Goal: Find specific page/section: Find specific page/section

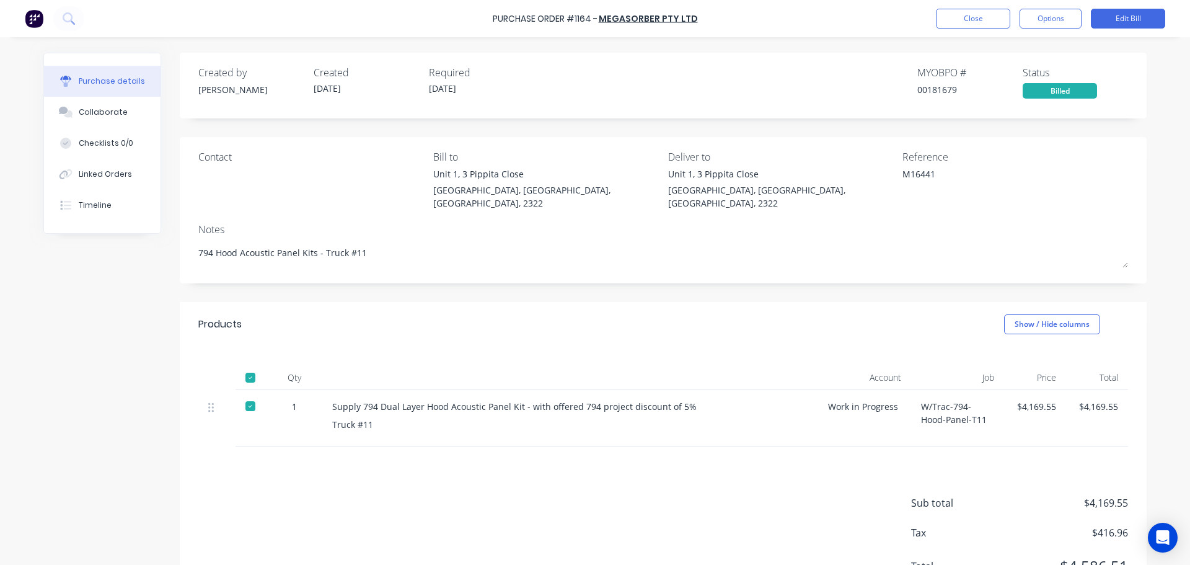
type textarea "x"
click at [963, 21] on button "Close" at bounding box center [973, 19] width 74 height 20
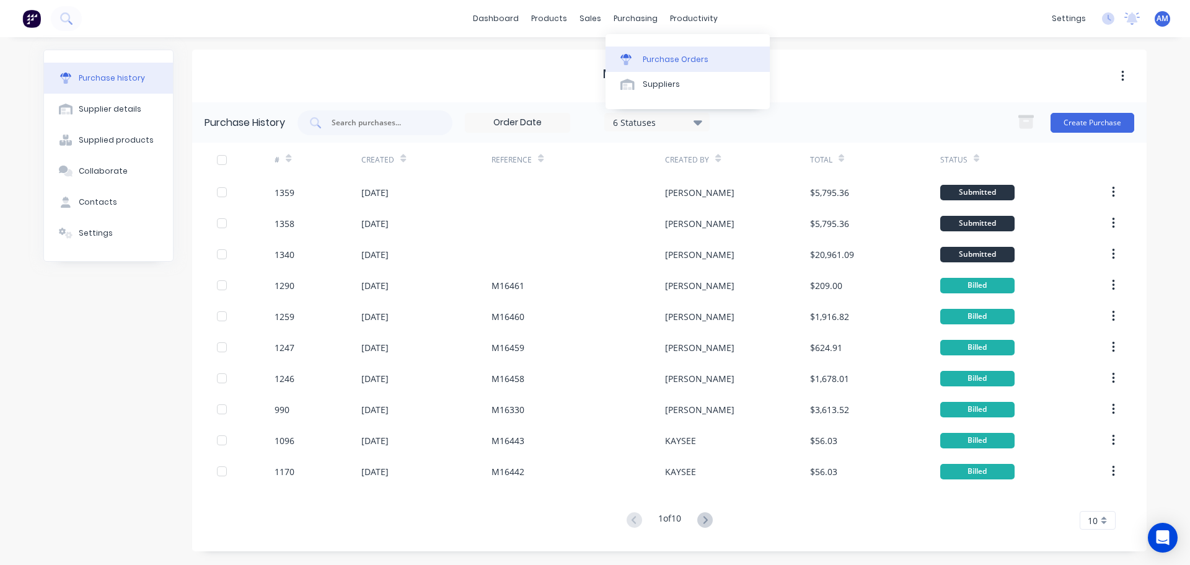
click at [673, 55] on div "Purchase Orders" at bounding box center [676, 59] width 66 height 11
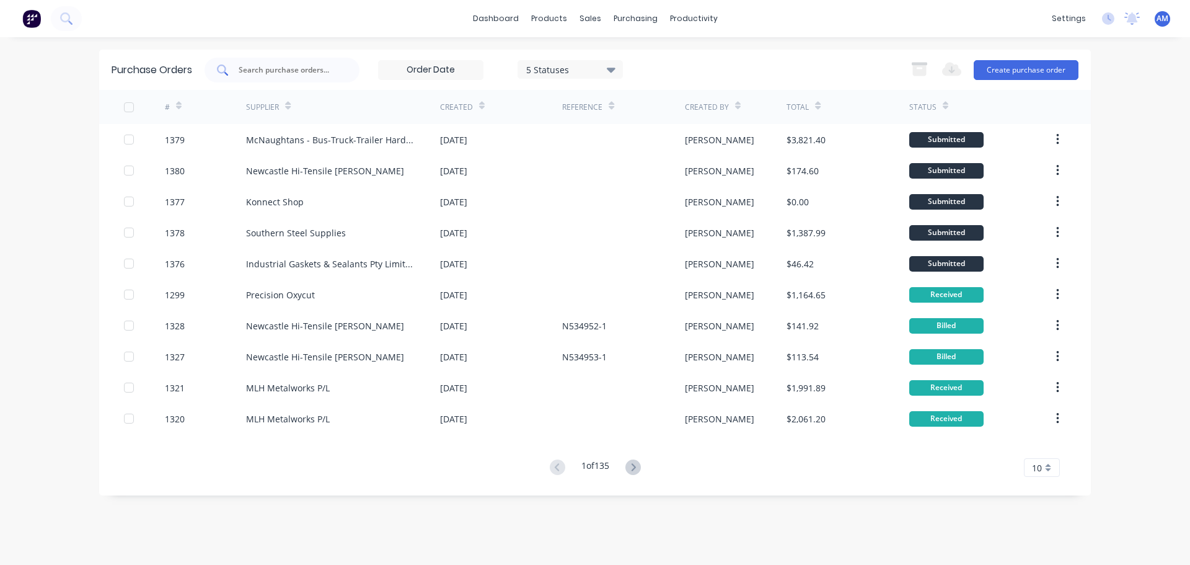
click at [283, 70] on input "text" at bounding box center [288, 70] width 103 height 12
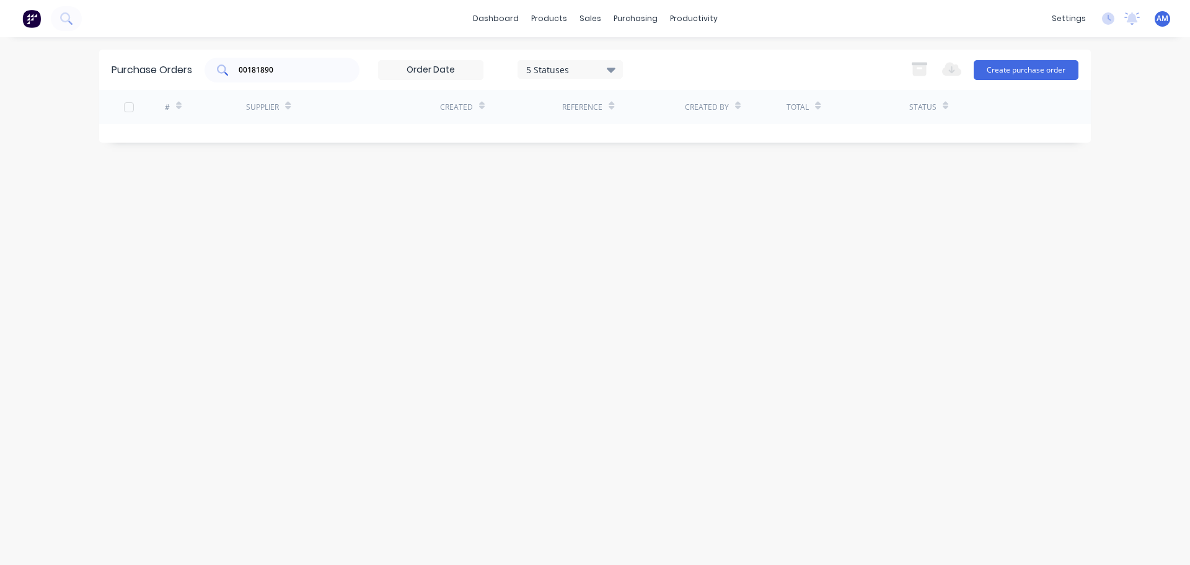
click at [281, 70] on input "00181890" at bounding box center [288, 70] width 103 height 12
type input "0"
type input "181890"
click at [665, 83] on div "Suppliers" at bounding box center [661, 84] width 37 height 11
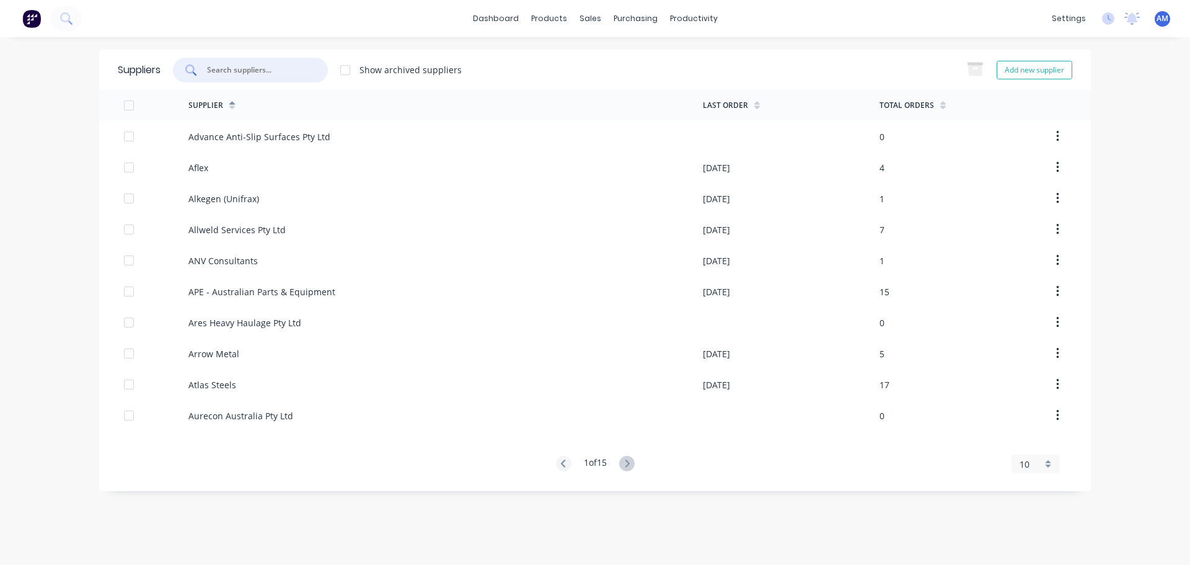
click at [280, 69] on input "text" at bounding box center [257, 70] width 103 height 12
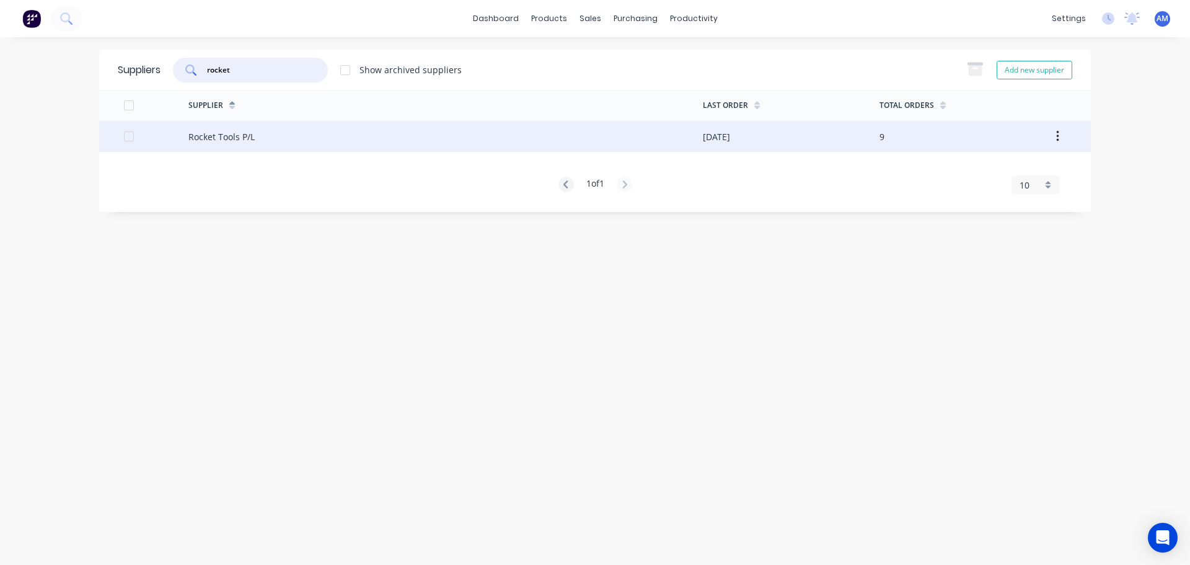
type input "rocket"
click at [370, 136] on div "Rocket Tools P/L" at bounding box center [445, 136] width 515 height 31
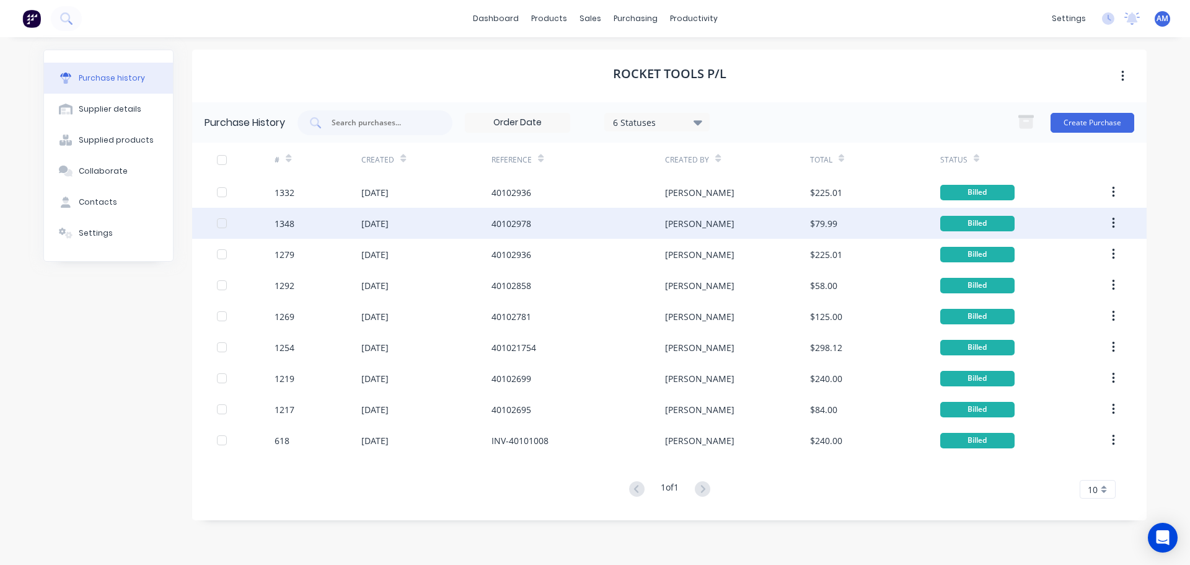
click at [389, 220] on div "[DATE]" at bounding box center [374, 223] width 27 height 13
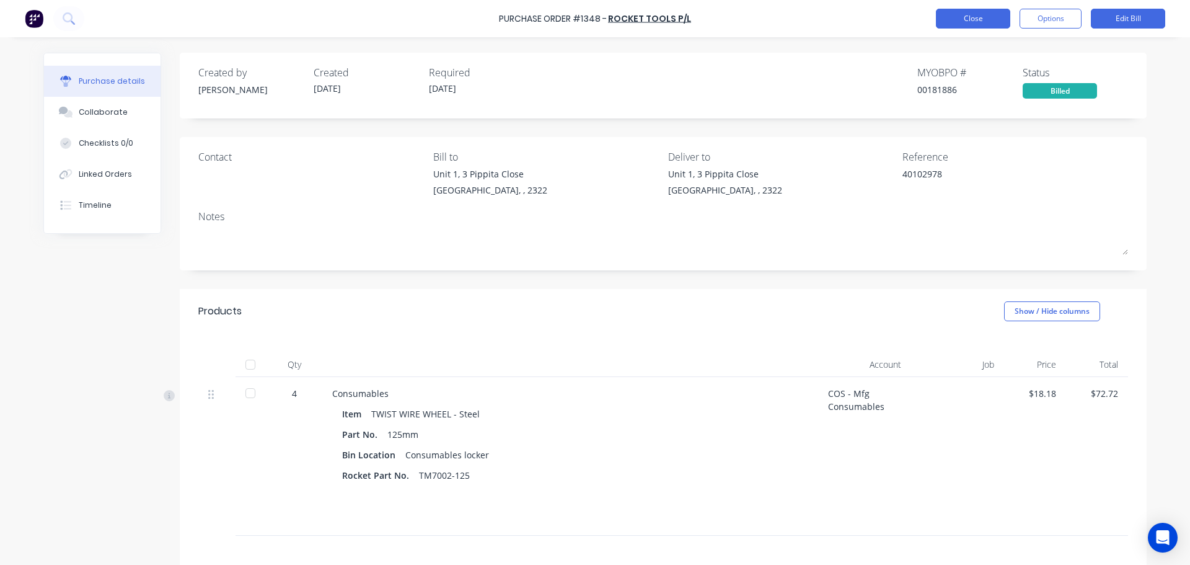
click at [978, 19] on button "Close" at bounding box center [973, 19] width 74 height 20
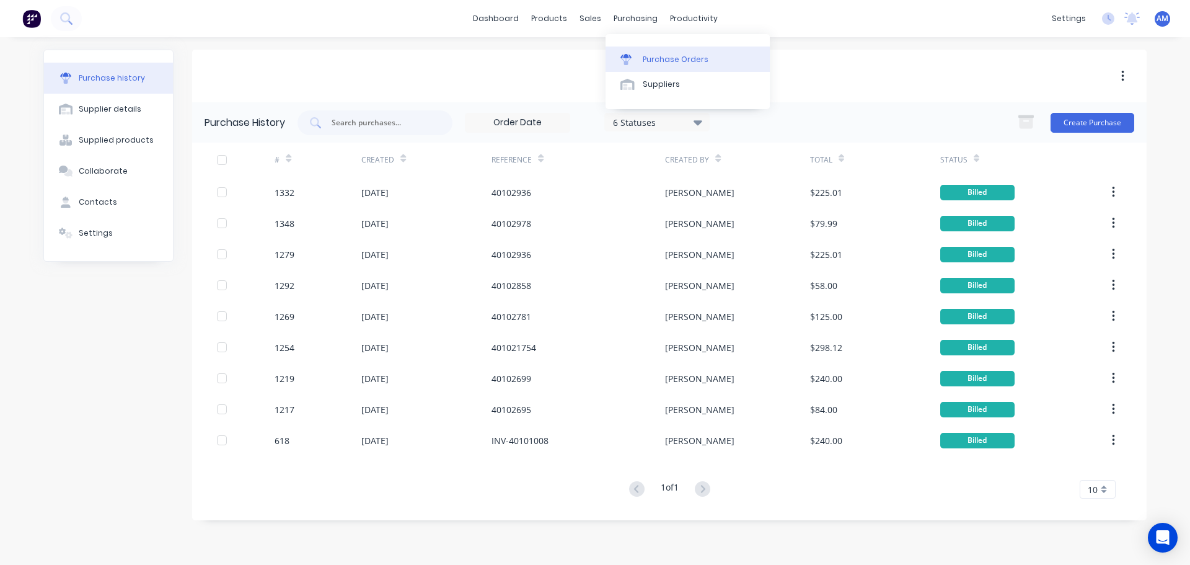
click at [666, 58] on div "Purchase Orders" at bounding box center [676, 59] width 66 height 11
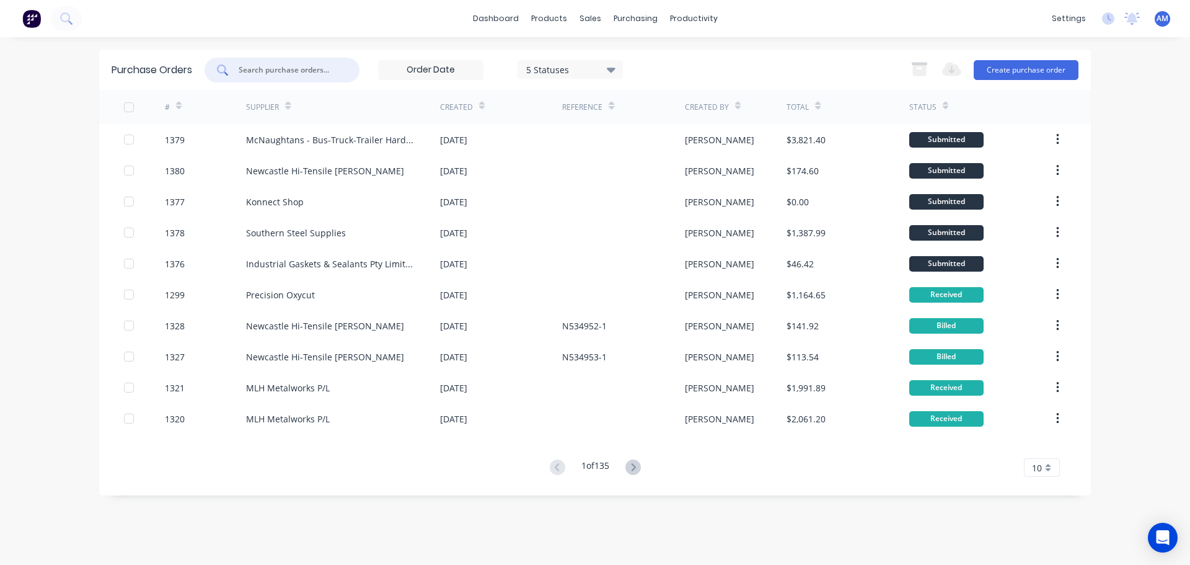
click at [307, 74] on input "text" at bounding box center [288, 70] width 103 height 12
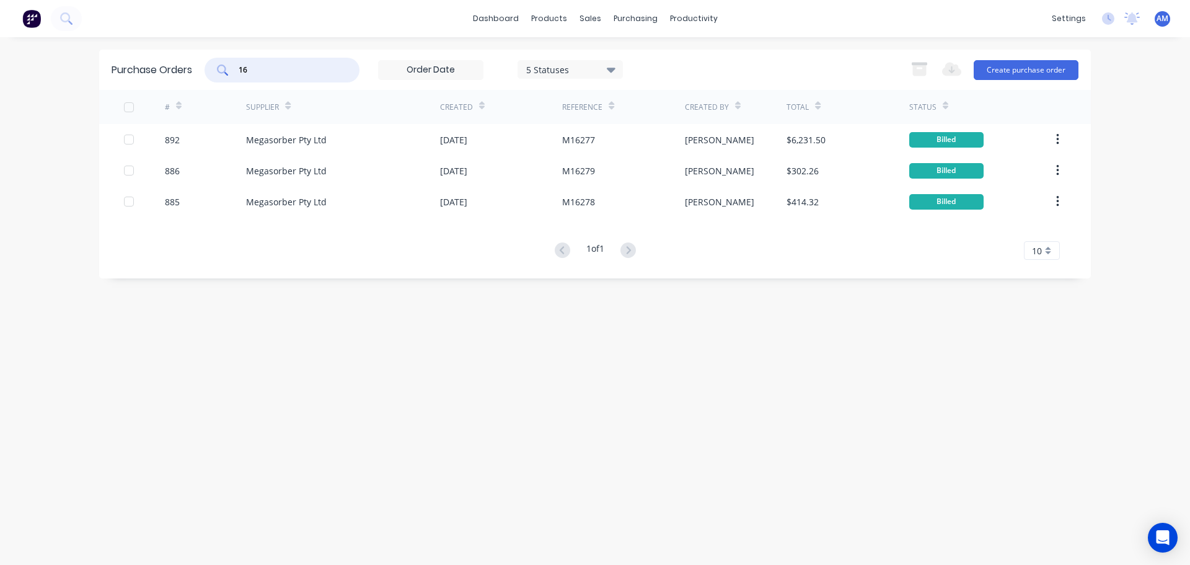
type input "1"
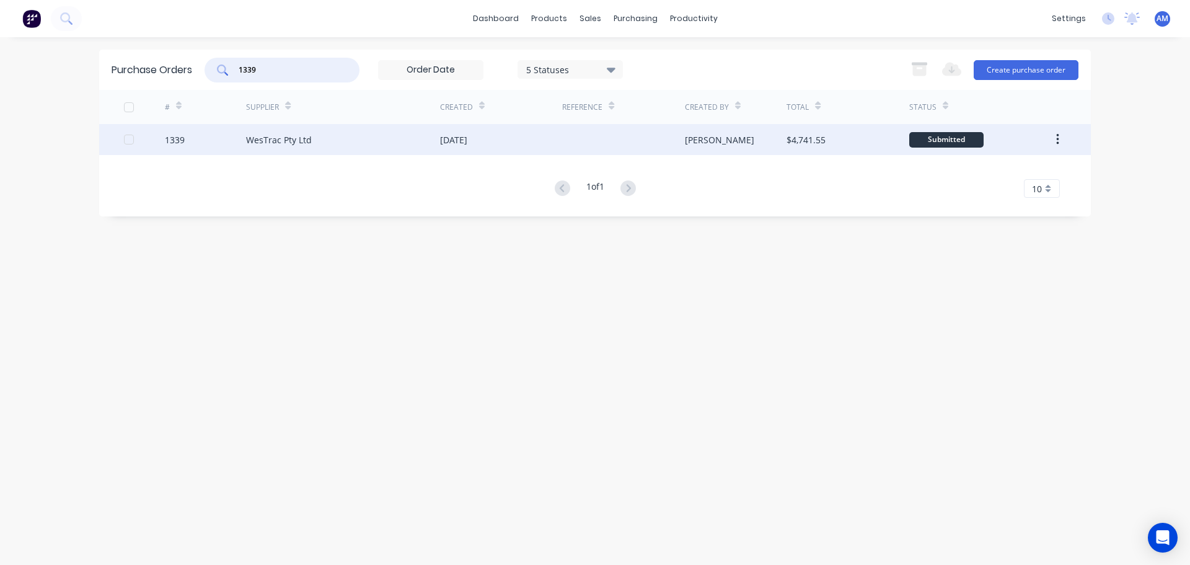
type input "1339"
click at [298, 136] on div "WesTrac Pty Ltd" at bounding box center [279, 139] width 66 height 13
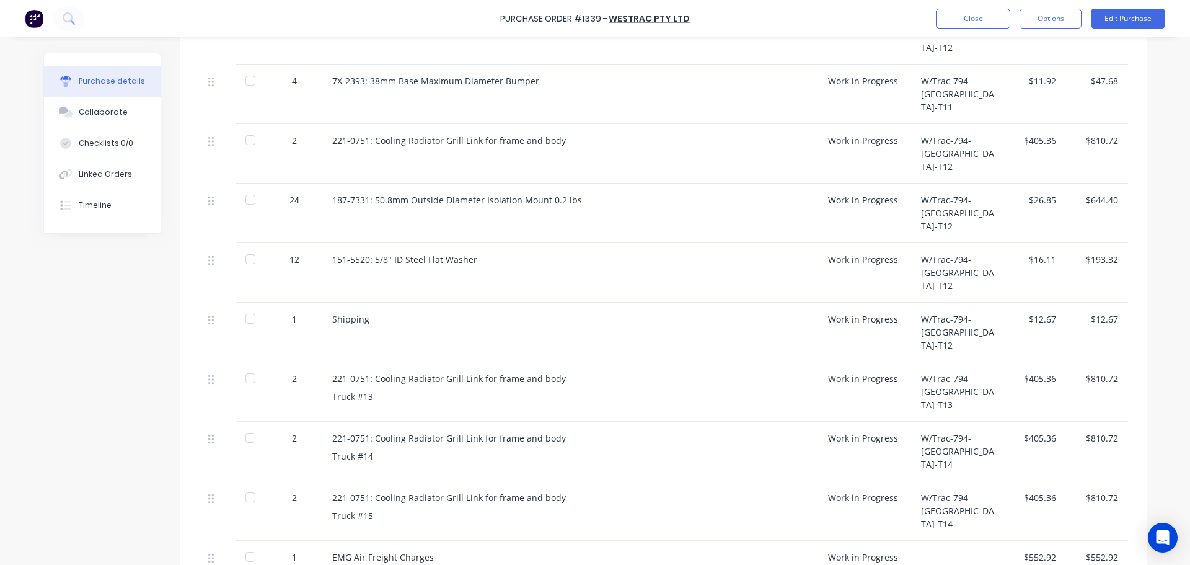
scroll to position [310, 0]
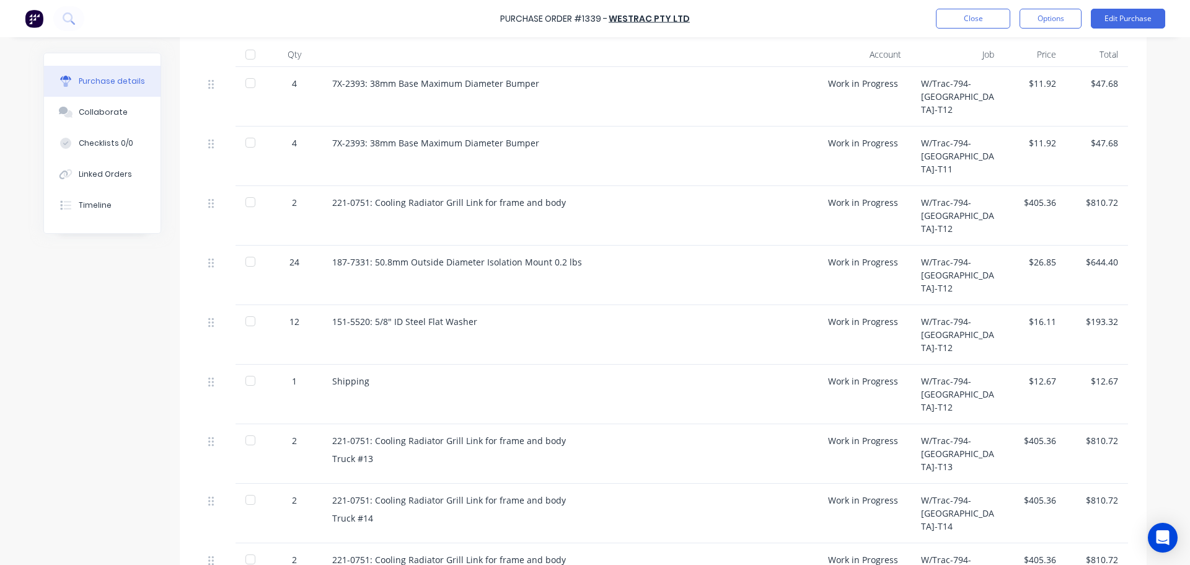
click at [248, 249] on div at bounding box center [250, 261] width 25 height 25
click at [250, 132] on div at bounding box center [250, 142] width 25 height 25
click at [244, 81] on div at bounding box center [250, 83] width 25 height 25
click at [249, 309] on div at bounding box center [250, 321] width 25 height 25
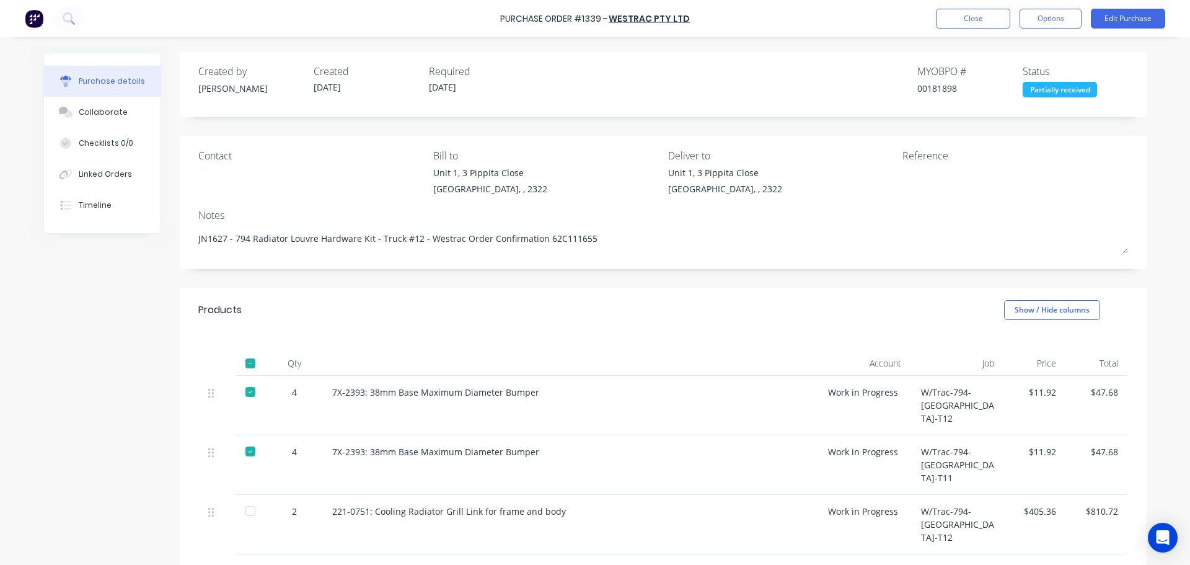
scroll to position [0, 0]
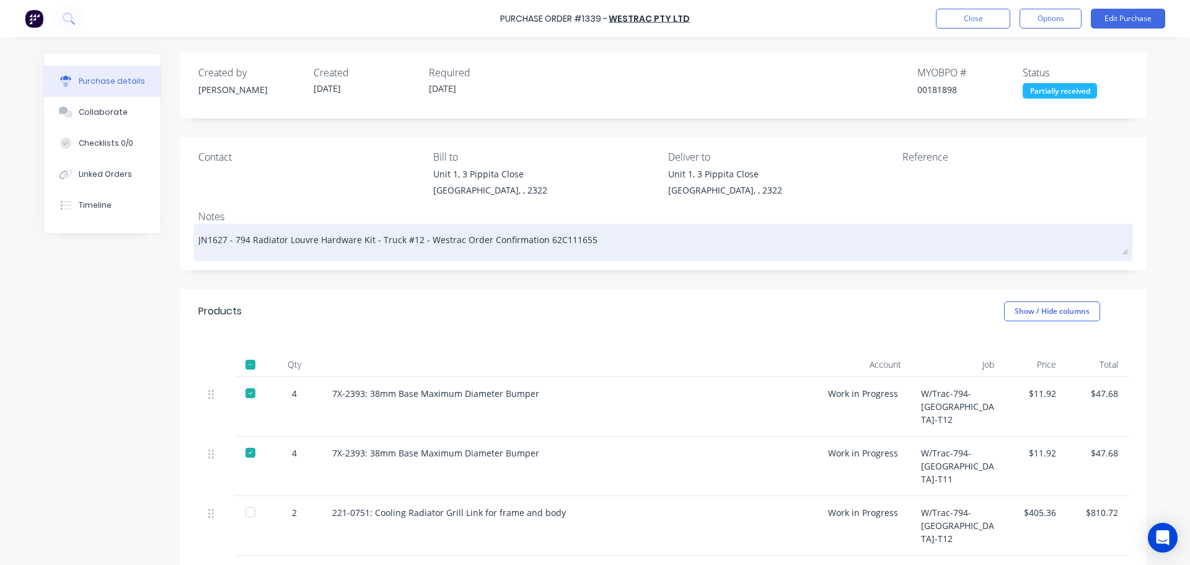
drag, startPoint x: 369, startPoint y: 241, endPoint x: 229, endPoint y: 242, distance: 139.5
click at [229, 242] on textarea "JN1627 - 794 Radiator Louvre Hardware Kit - Truck #12 - Westrac Order Confirmat…" at bounding box center [663, 241] width 930 height 28
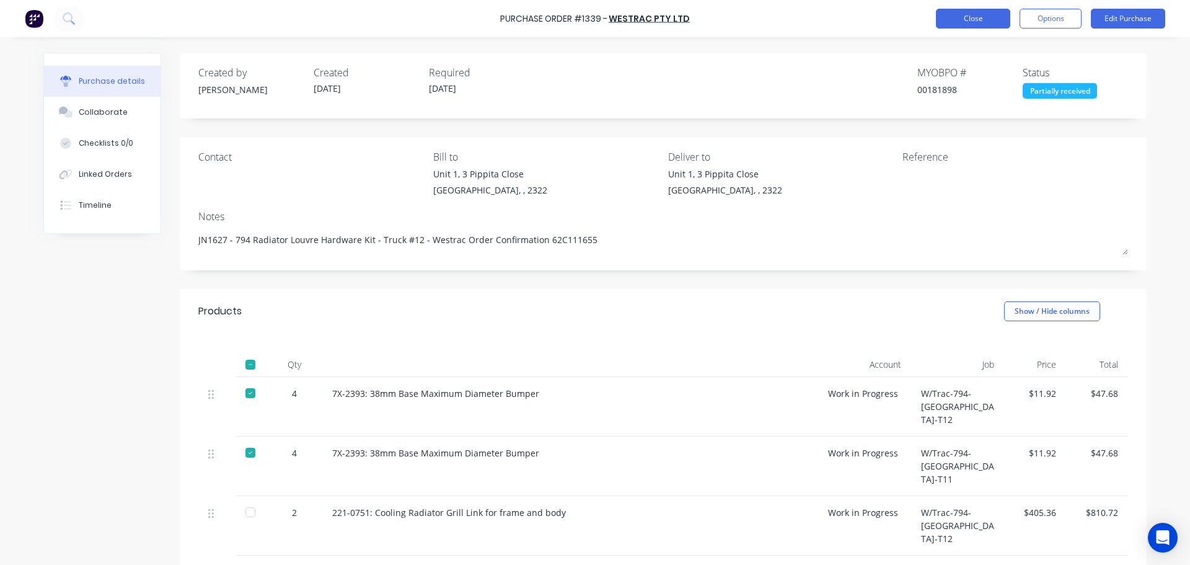
type textarea "x"
click at [952, 20] on button "Close" at bounding box center [973, 19] width 74 height 20
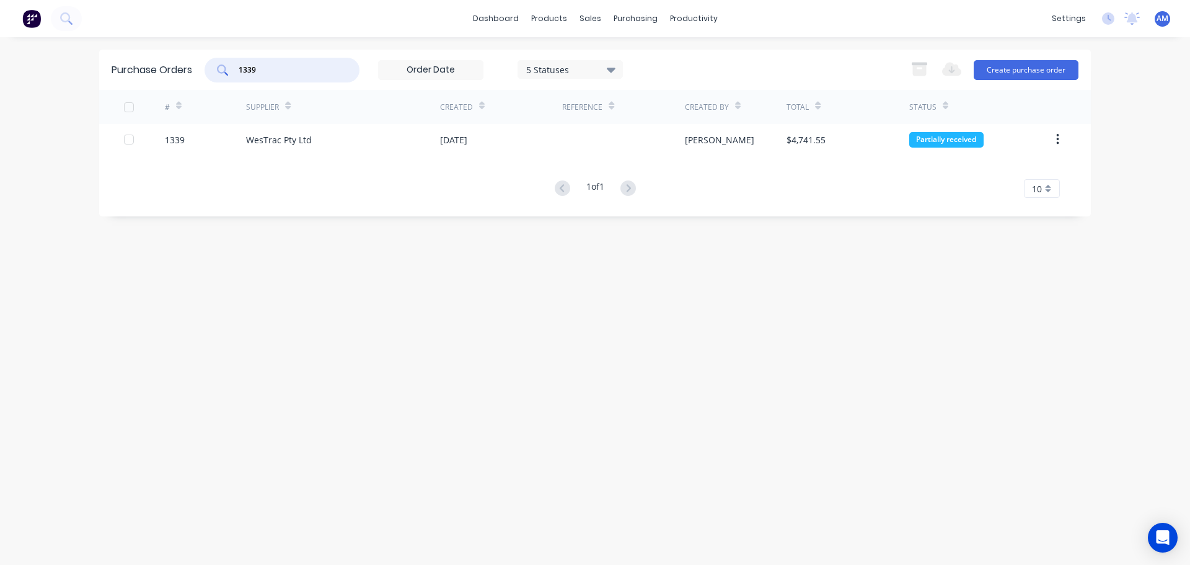
drag, startPoint x: 259, startPoint y: 71, endPoint x: 238, endPoint y: 71, distance: 21.1
click at [238, 71] on div "1339" at bounding box center [282, 70] width 155 height 25
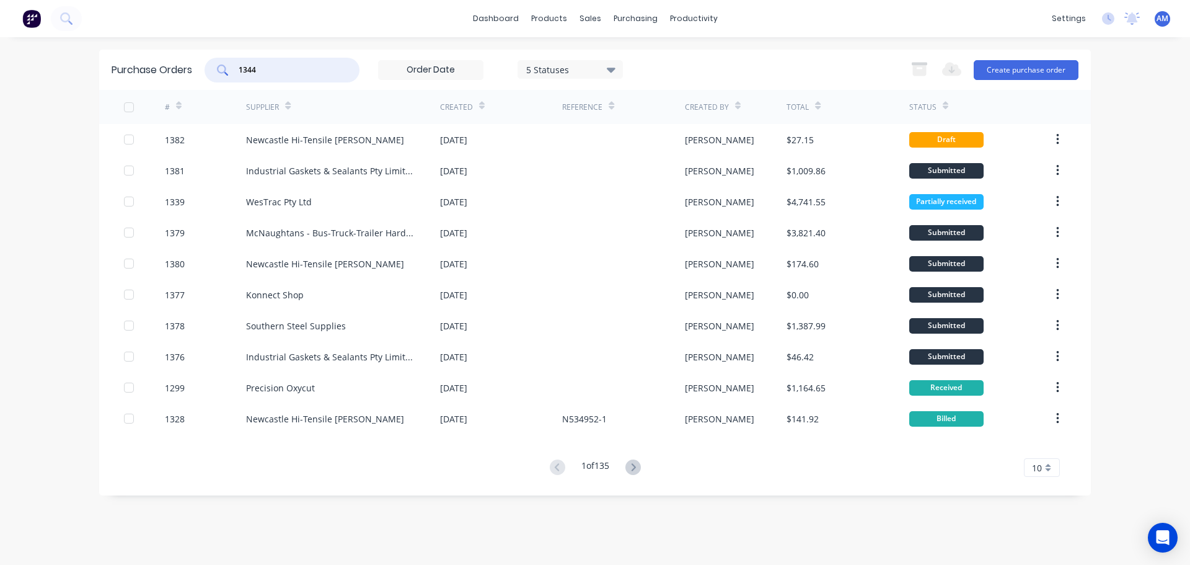
type input "1344"
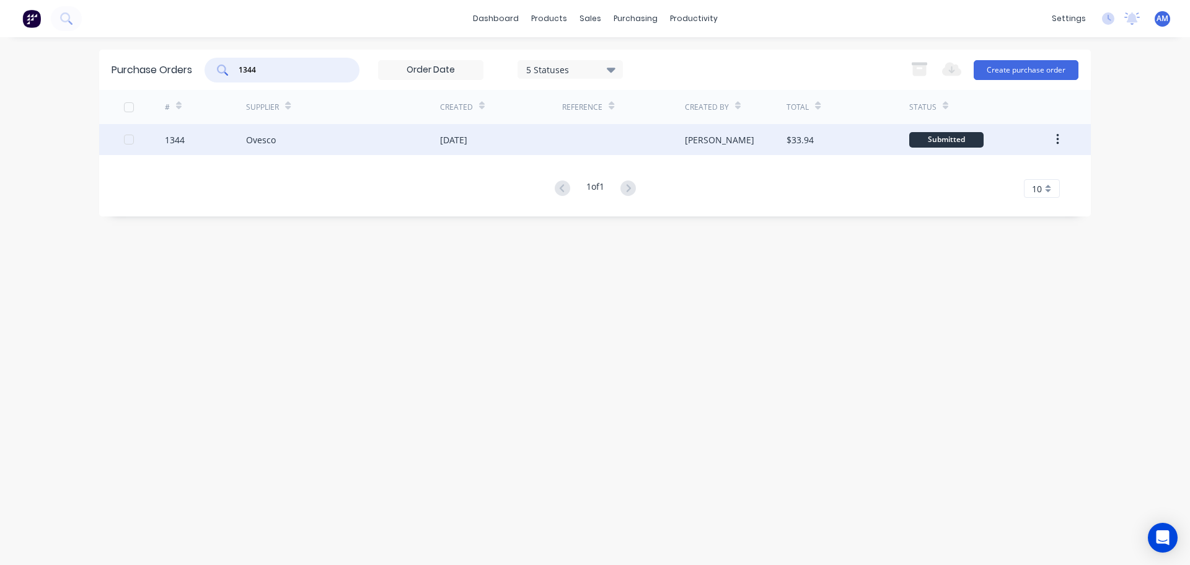
click at [267, 136] on div "Ovesco" at bounding box center [261, 139] width 30 height 13
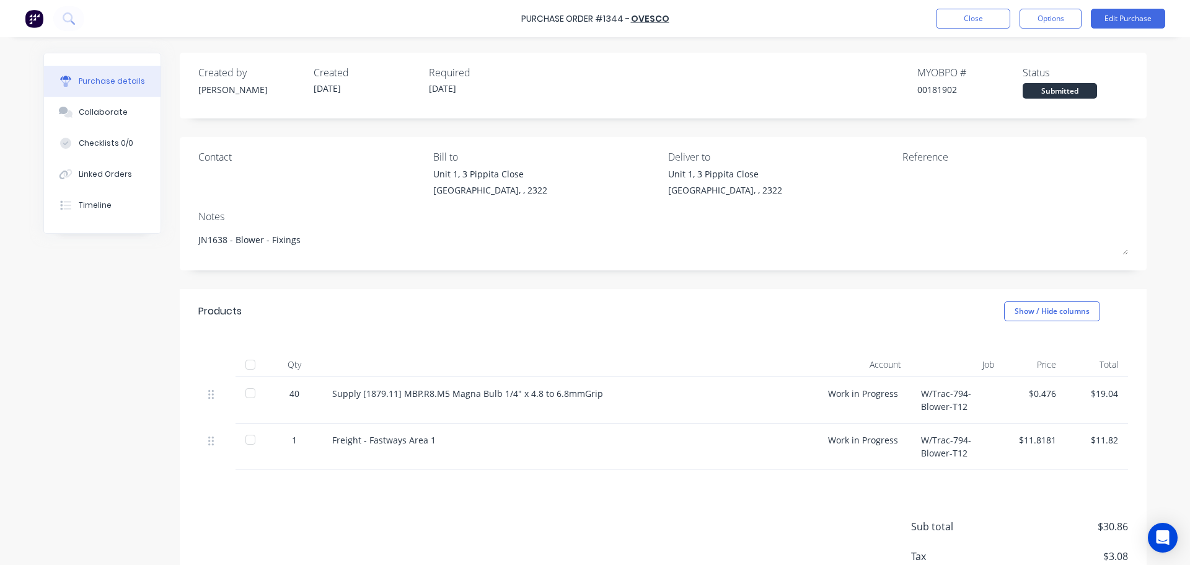
click at [248, 367] on div at bounding box center [250, 364] width 25 height 25
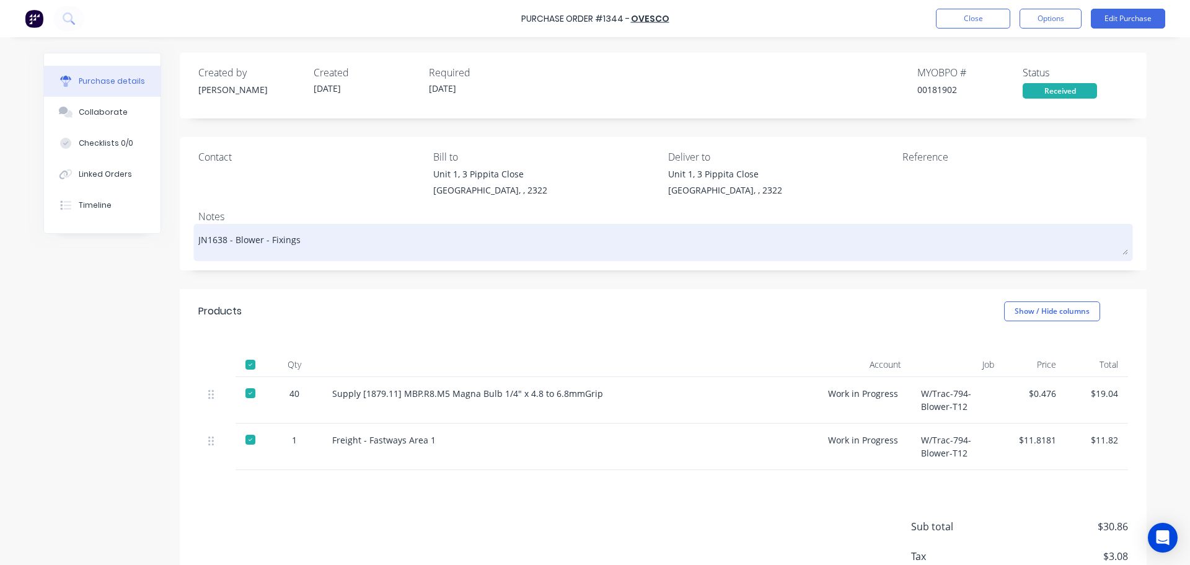
drag, startPoint x: 229, startPoint y: 239, endPoint x: 295, endPoint y: 241, distance: 65.7
click at [295, 241] on textarea "JN1638 - Blower - Fixings" at bounding box center [663, 241] width 930 height 28
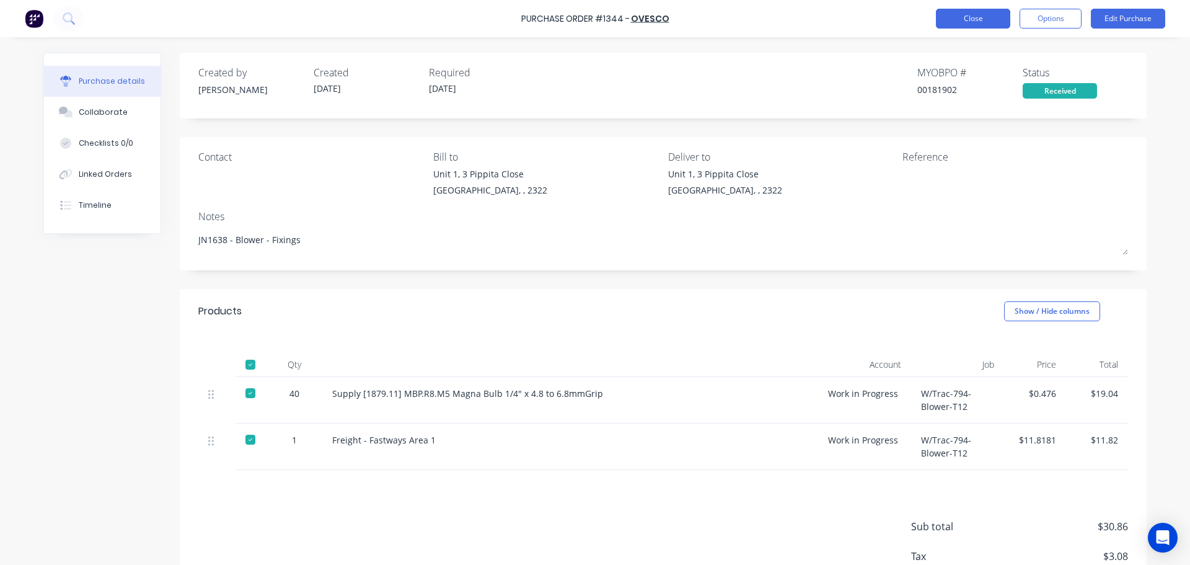
type textarea "x"
click at [968, 12] on button "Close" at bounding box center [973, 19] width 74 height 20
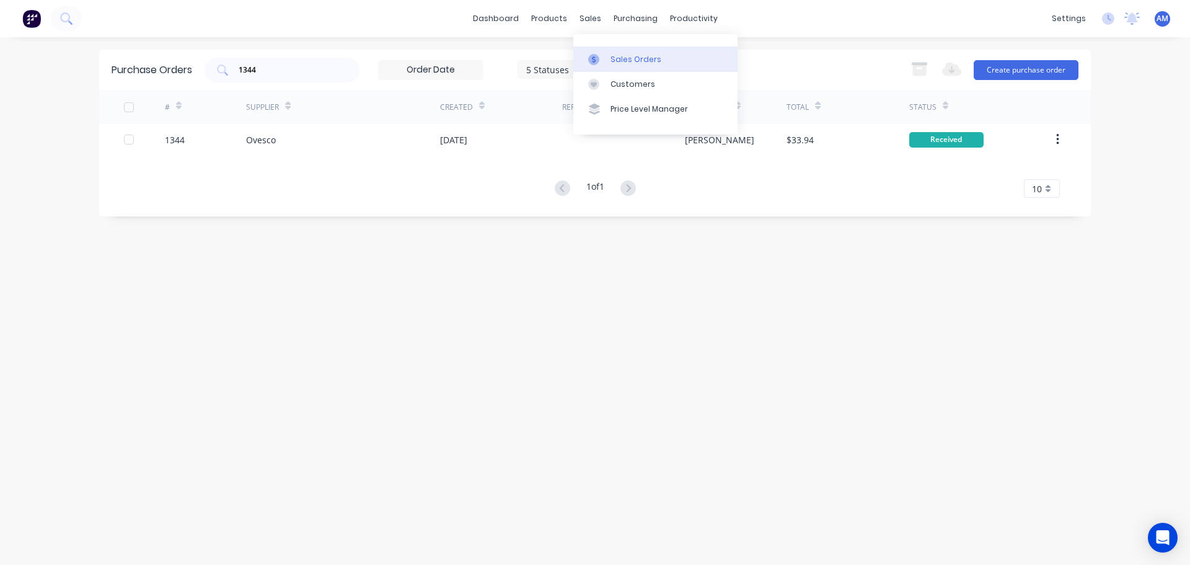
click at [629, 58] on div "Sales Orders" at bounding box center [636, 59] width 51 height 11
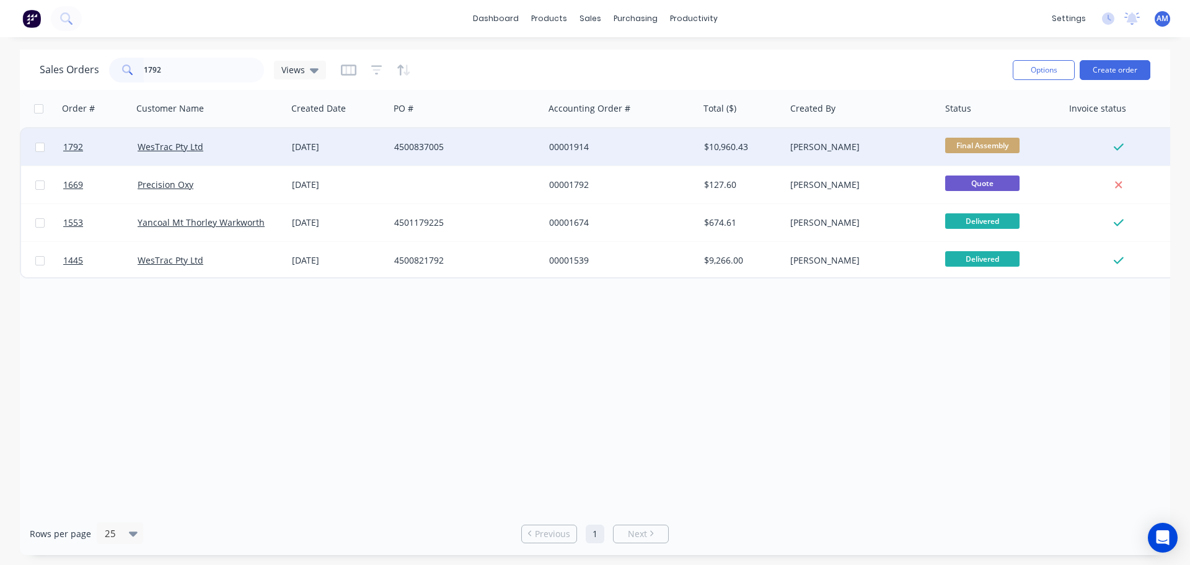
type input "1792"
click at [552, 148] on div "00001914" at bounding box center [618, 147] width 138 height 12
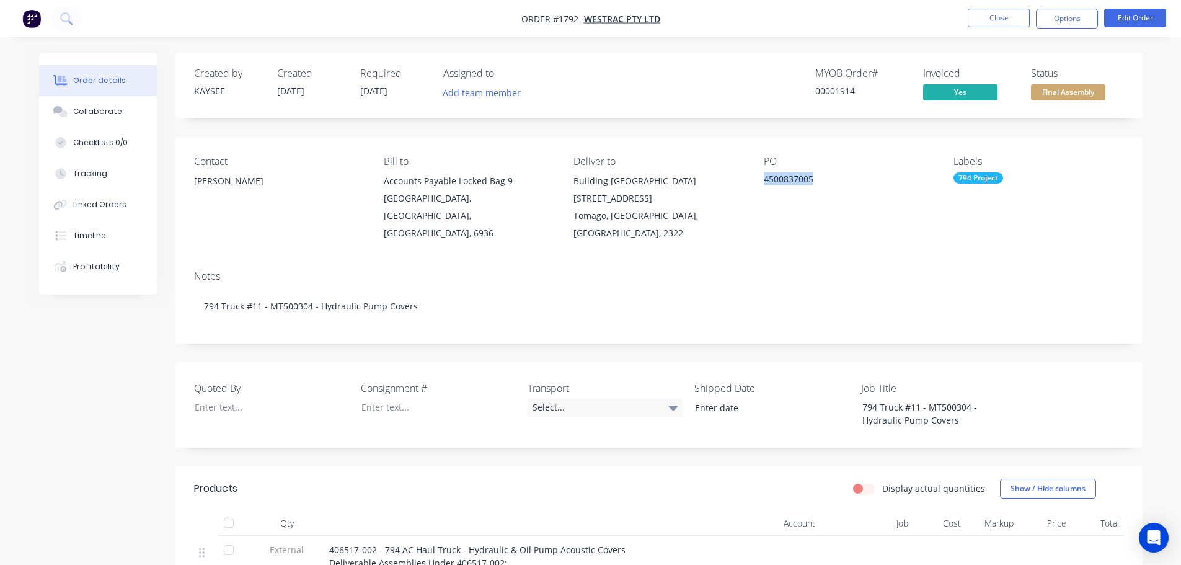
drag, startPoint x: 811, startPoint y: 178, endPoint x: 763, endPoint y: 178, distance: 48.4
click at [764, 178] on div "4500837005" at bounding box center [841, 180] width 155 height 17
copy div "4500837005"
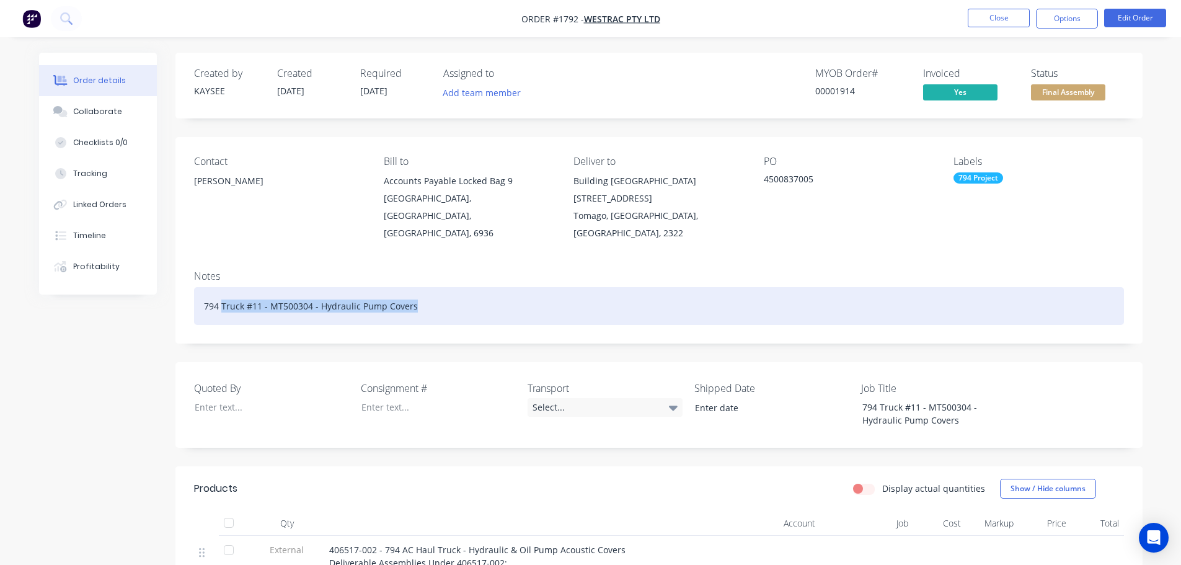
drag, startPoint x: 415, startPoint y: 286, endPoint x: 221, endPoint y: 288, distance: 193.4
click at [221, 288] on div "794 Truck #11 - MT500304 - Hydraulic Pump Covers" at bounding box center [659, 306] width 930 height 38
copy div "Truck #11 - MT500304 - Hydraulic Pump Covers"
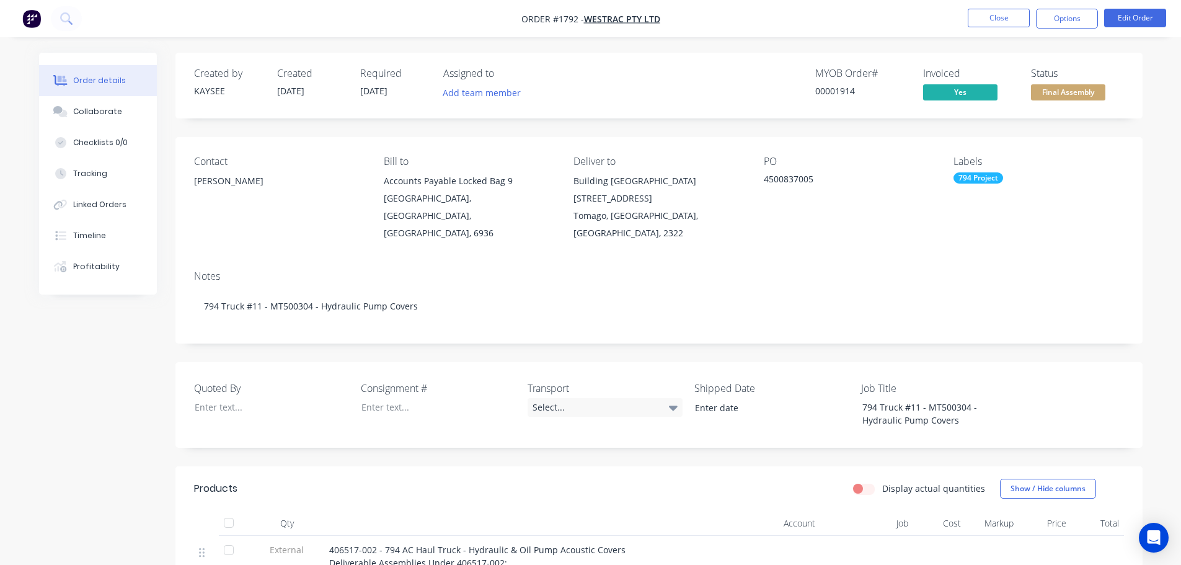
click at [988, 27] on li "Close" at bounding box center [999, 19] width 62 height 20
click at [993, 20] on button "Close" at bounding box center [999, 18] width 62 height 19
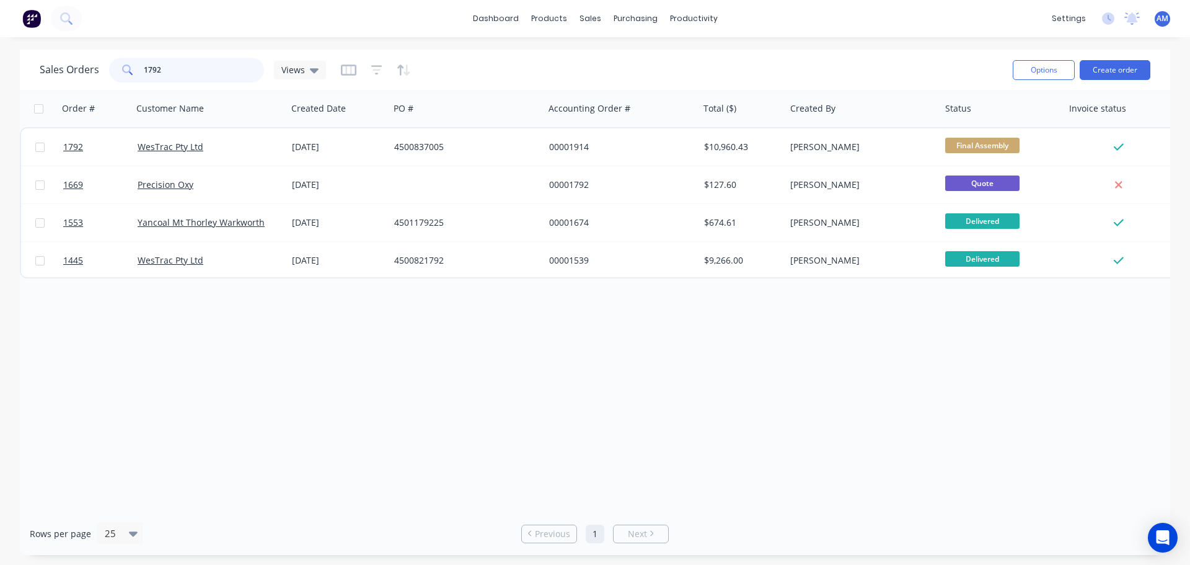
drag, startPoint x: 180, startPoint y: 69, endPoint x: 136, endPoint y: 68, distance: 44.0
click at [136, 68] on div "1792" at bounding box center [186, 70] width 155 height 25
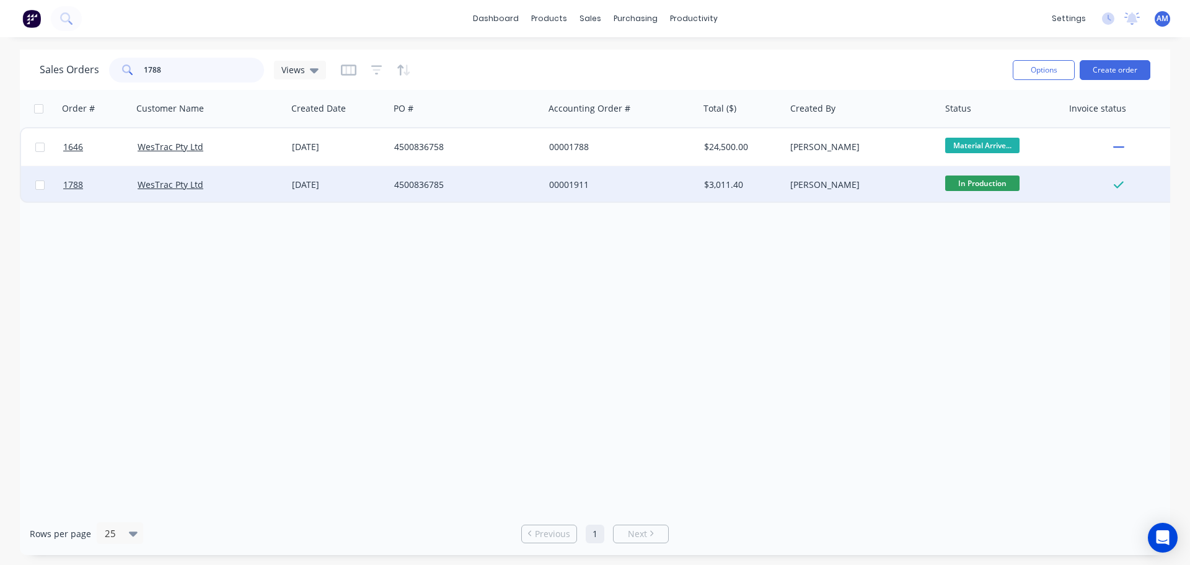
type input "1788"
click at [567, 179] on div "00001911" at bounding box center [618, 185] width 138 height 12
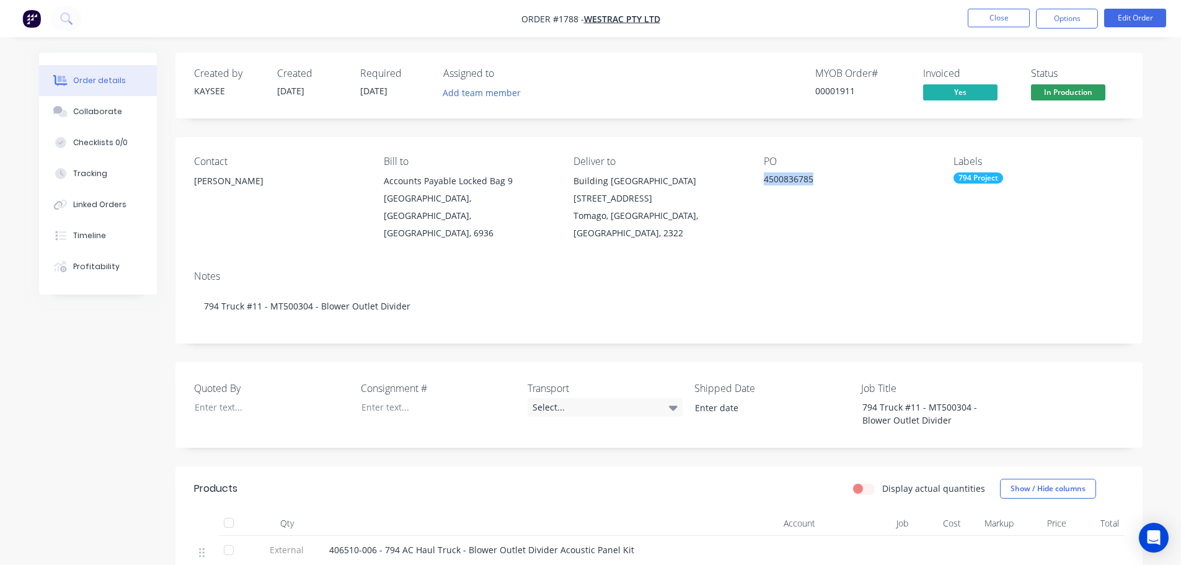
drag, startPoint x: 815, startPoint y: 176, endPoint x: 763, endPoint y: 179, distance: 51.5
click at [764, 179] on div "4500836785" at bounding box center [841, 180] width 155 height 17
copy div "4500836785"
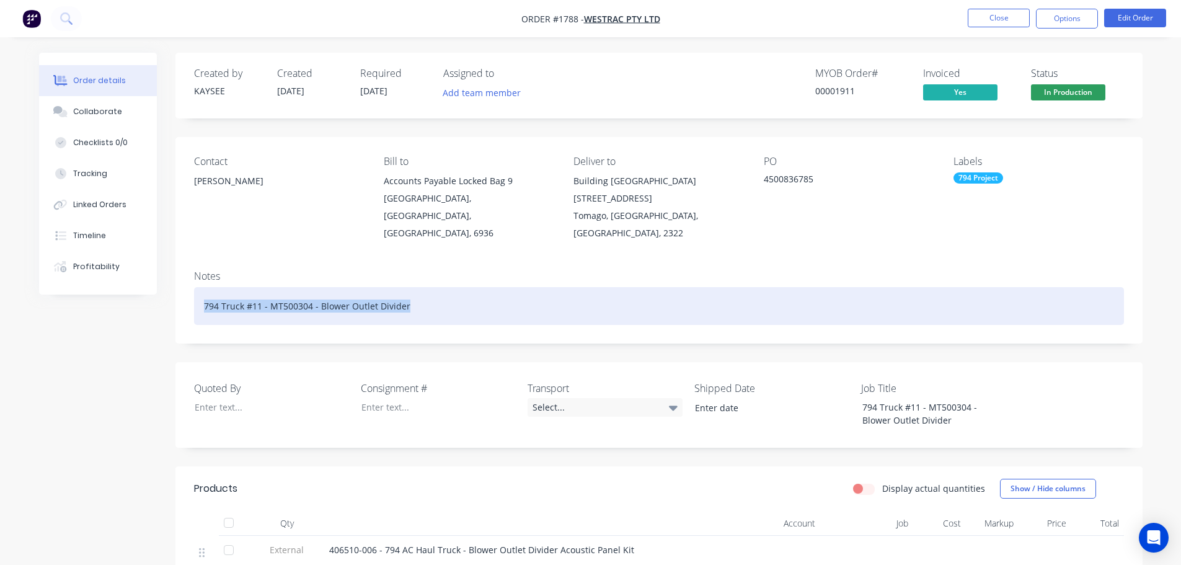
drag, startPoint x: 404, startPoint y: 285, endPoint x: 204, endPoint y: 285, distance: 199.6
click at [204, 287] on div "794 Truck #11 - MT500304 - Blower Outlet Divider" at bounding box center [659, 306] width 930 height 38
copy div "794 Truck #11 - MT500304 - Blower Outlet Divider"
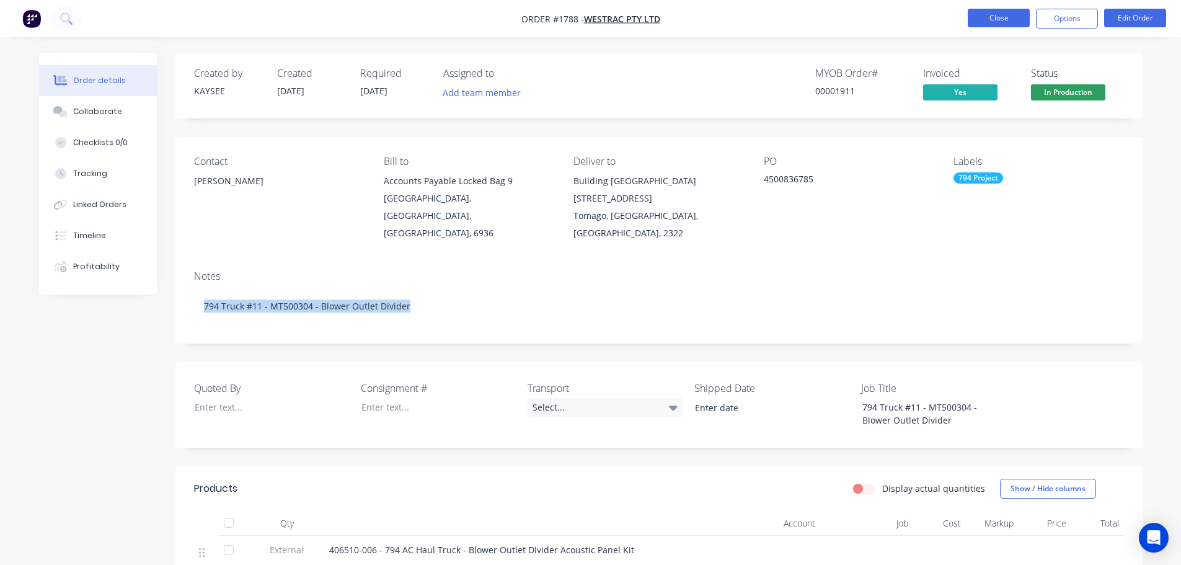
click at [999, 22] on button "Close" at bounding box center [999, 18] width 62 height 19
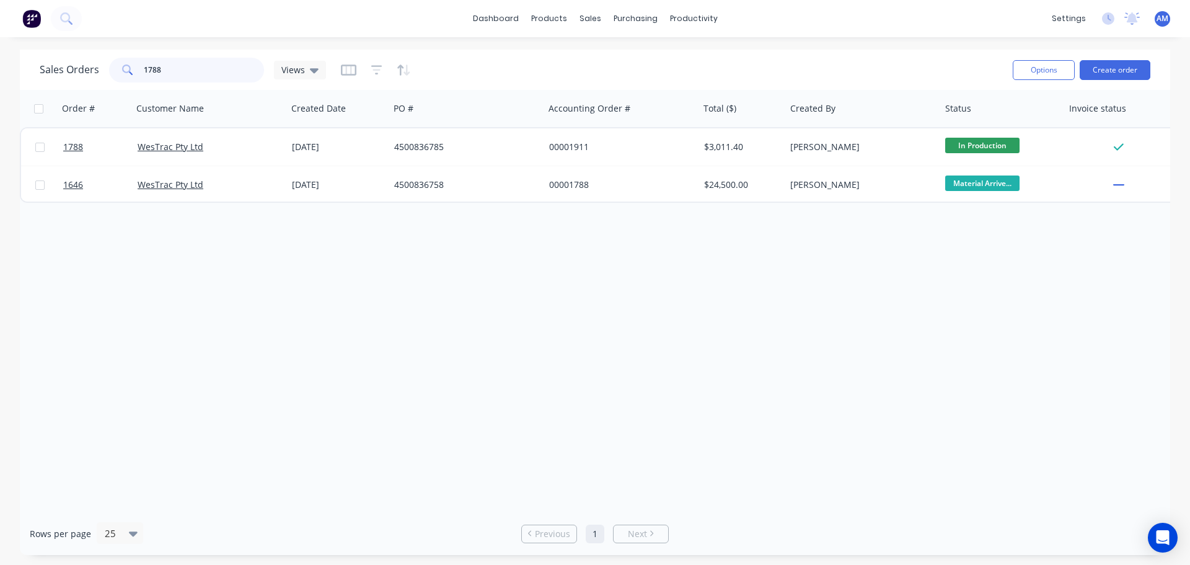
drag, startPoint x: 165, startPoint y: 69, endPoint x: 144, endPoint y: 66, distance: 20.7
click at [144, 66] on input "1788" at bounding box center [204, 70] width 121 height 25
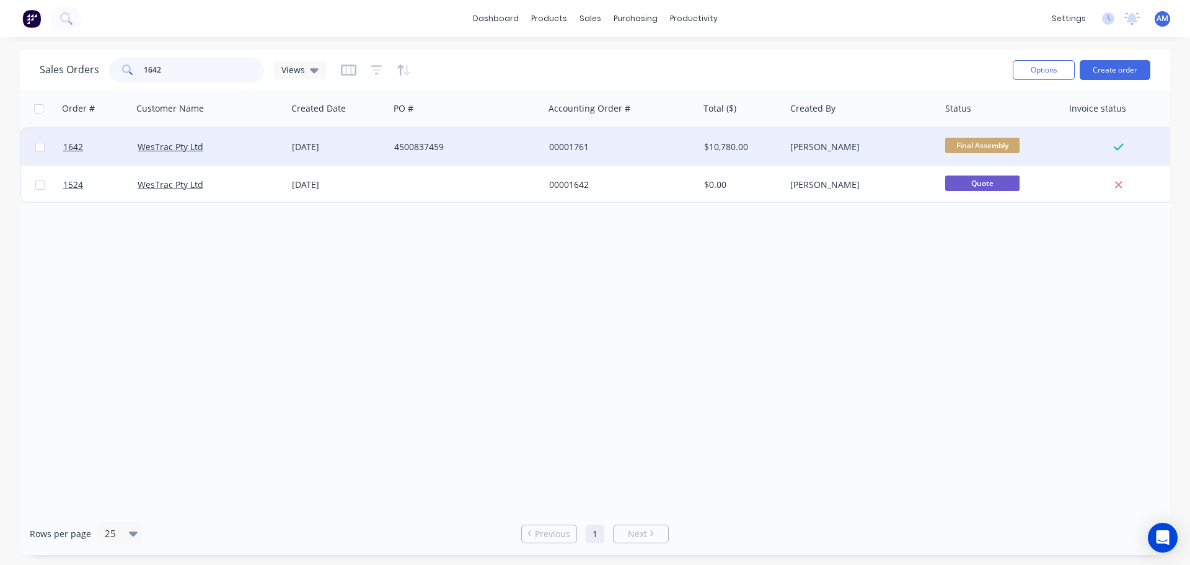
type input "1642"
click at [562, 146] on div "00001761" at bounding box center [618, 147] width 138 height 12
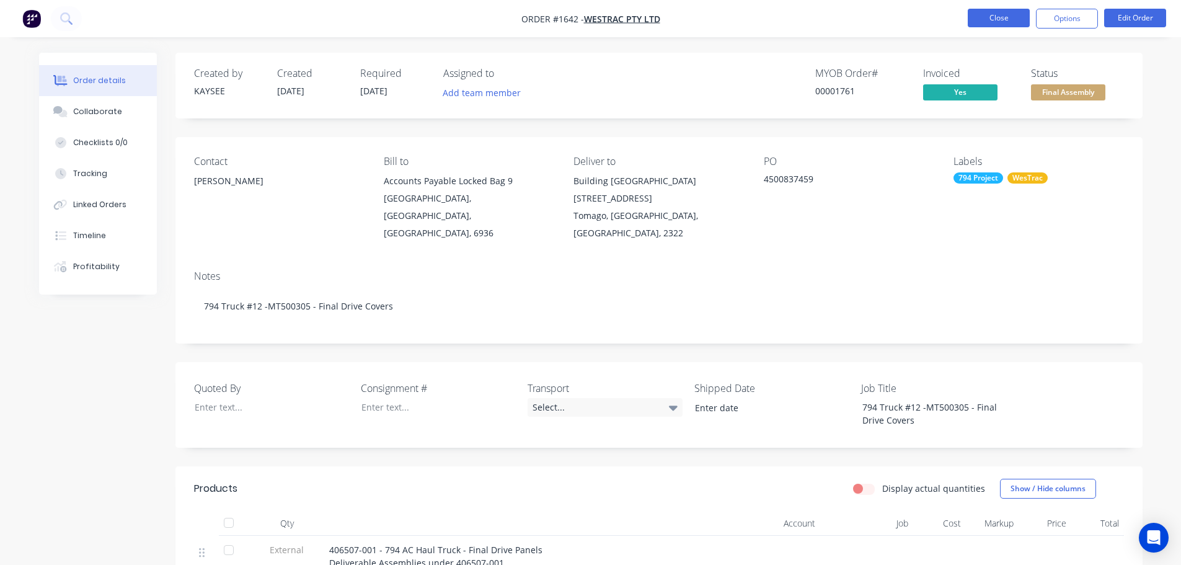
click at [997, 20] on button "Close" at bounding box center [999, 18] width 62 height 19
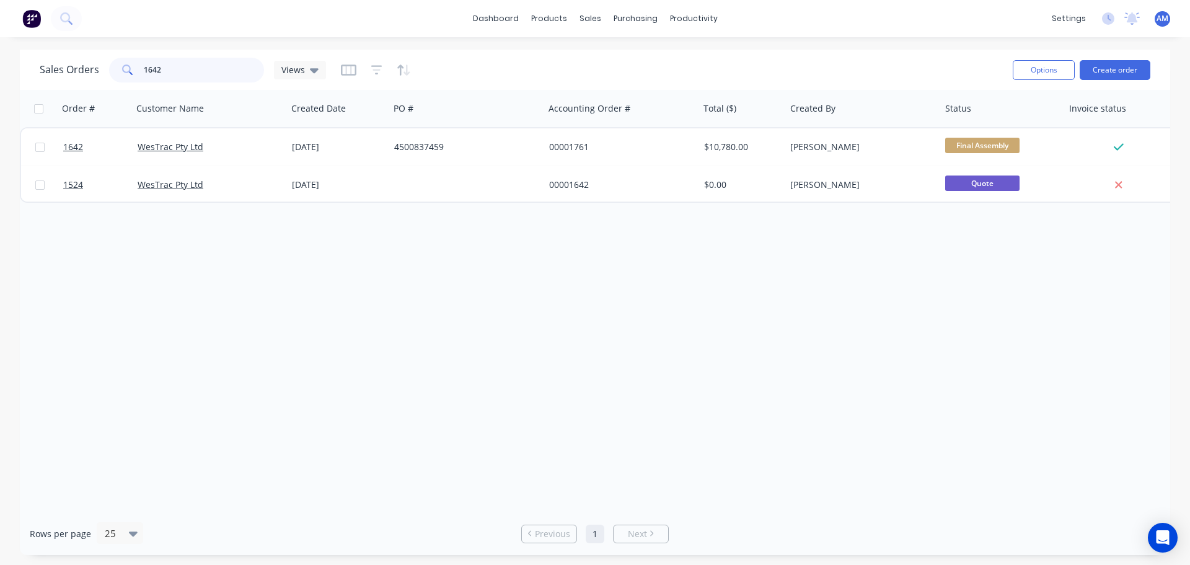
drag, startPoint x: 167, startPoint y: 70, endPoint x: 145, endPoint y: 68, distance: 22.5
click at [145, 68] on input "1642" at bounding box center [204, 70] width 121 height 25
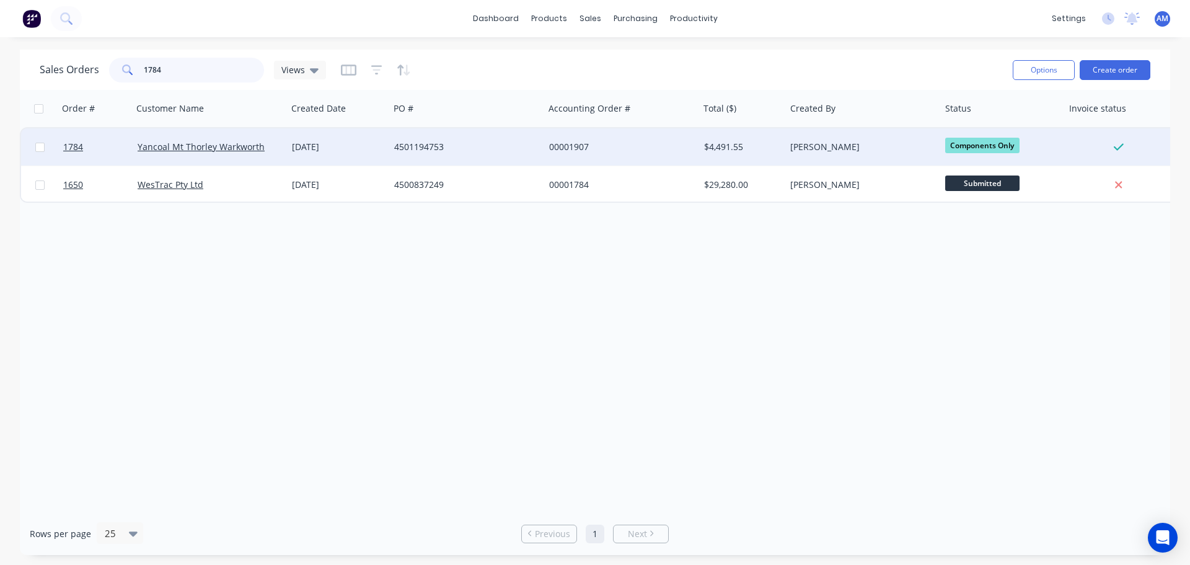
type input "1784"
click at [575, 146] on div "00001907" at bounding box center [618, 147] width 138 height 12
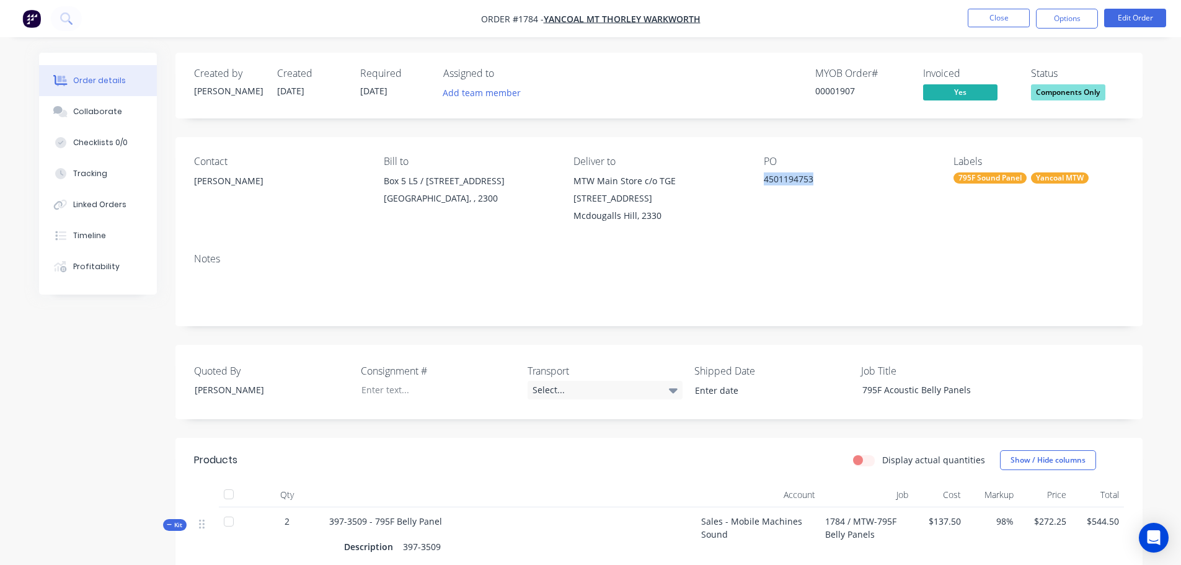
drag, startPoint x: 815, startPoint y: 181, endPoint x: 765, endPoint y: 179, distance: 49.6
click at [765, 179] on div "4501194753" at bounding box center [841, 180] width 155 height 17
copy div "4501194753"
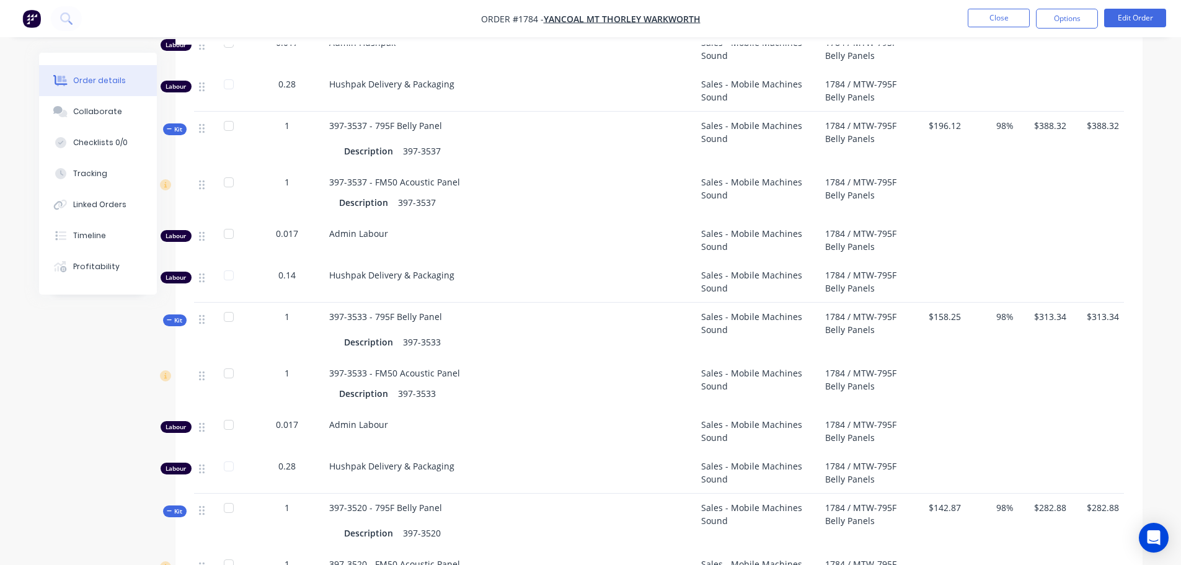
scroll to position [992, 0]
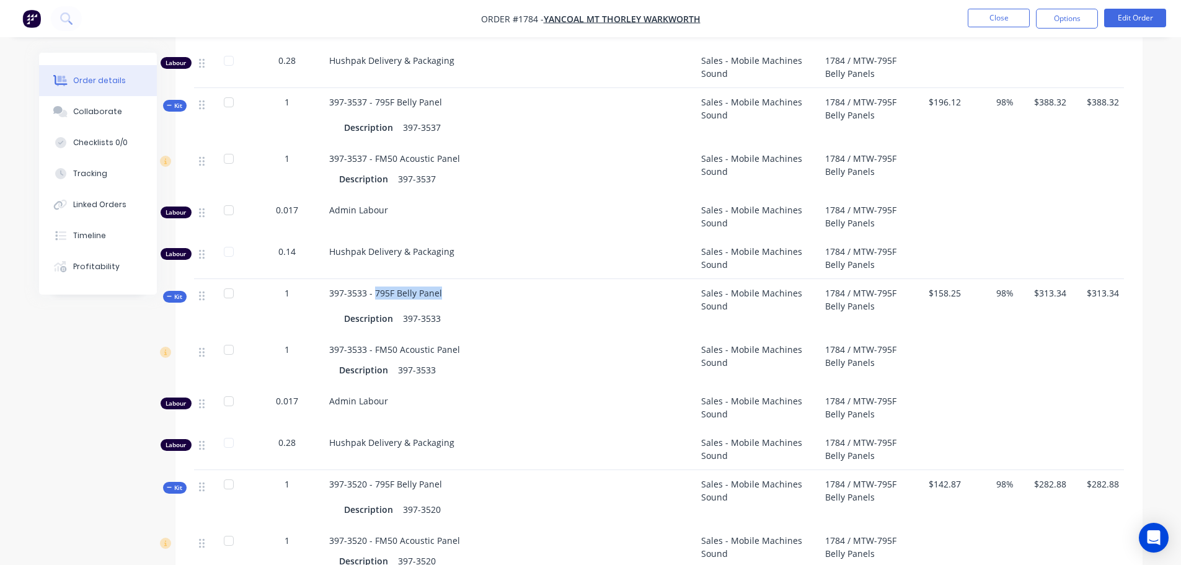
drag, startPoint x: 440, startPoint y: 293, endPoint x: 374, endPoint y: 293, distance: 66.3
click at [374, 293] on div "397-3533 - 795F Belly Panel Description 397-3533" at bounding box center [510, 307] width 372 height 56
copy span "795F Belly Panel"
click at [994, 20] on button "Close" at bounding box center [999, 18] width 62 height 19
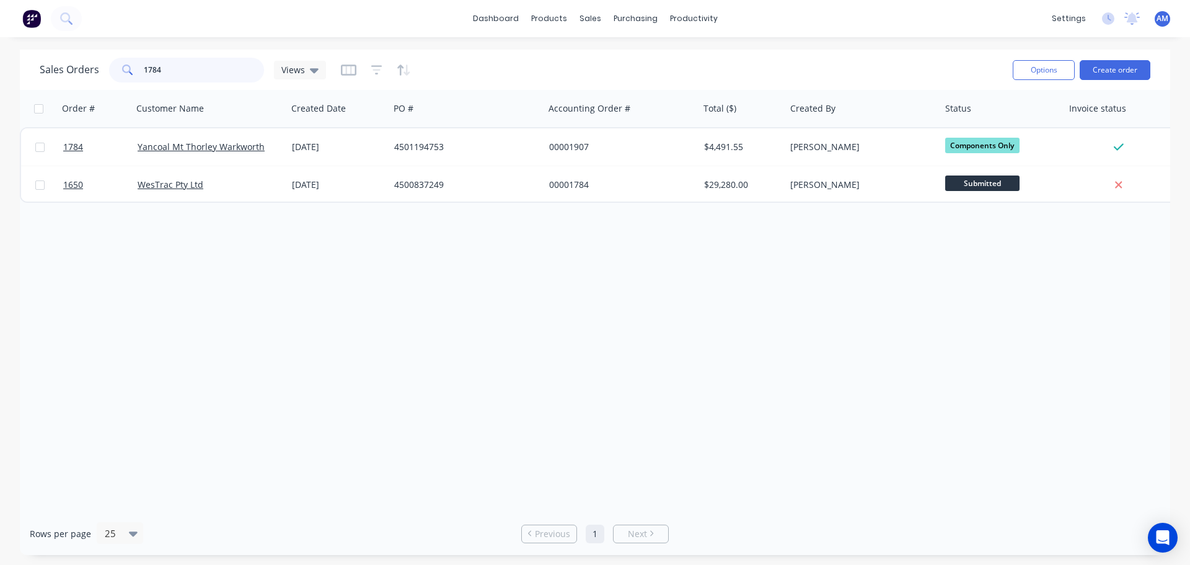
drag, startPoint x: 180, startPoint y: 73, endPoint x: 136, endPoint y: 64, distance: 44.3
click at [136, 64] on div "1784" at bounding box center [186, 70] width 155 height 25
type input "1569"
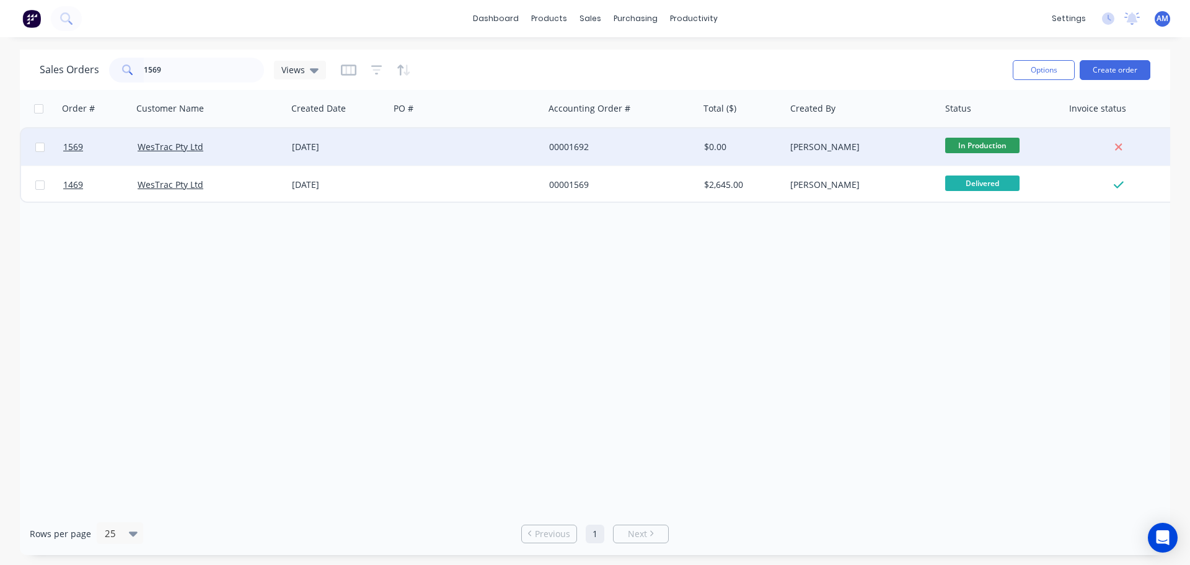
click at [572, 148] on div "00001692" at bounding box center [618, 147] width 138 height 12
